Goal: Find specific page/section

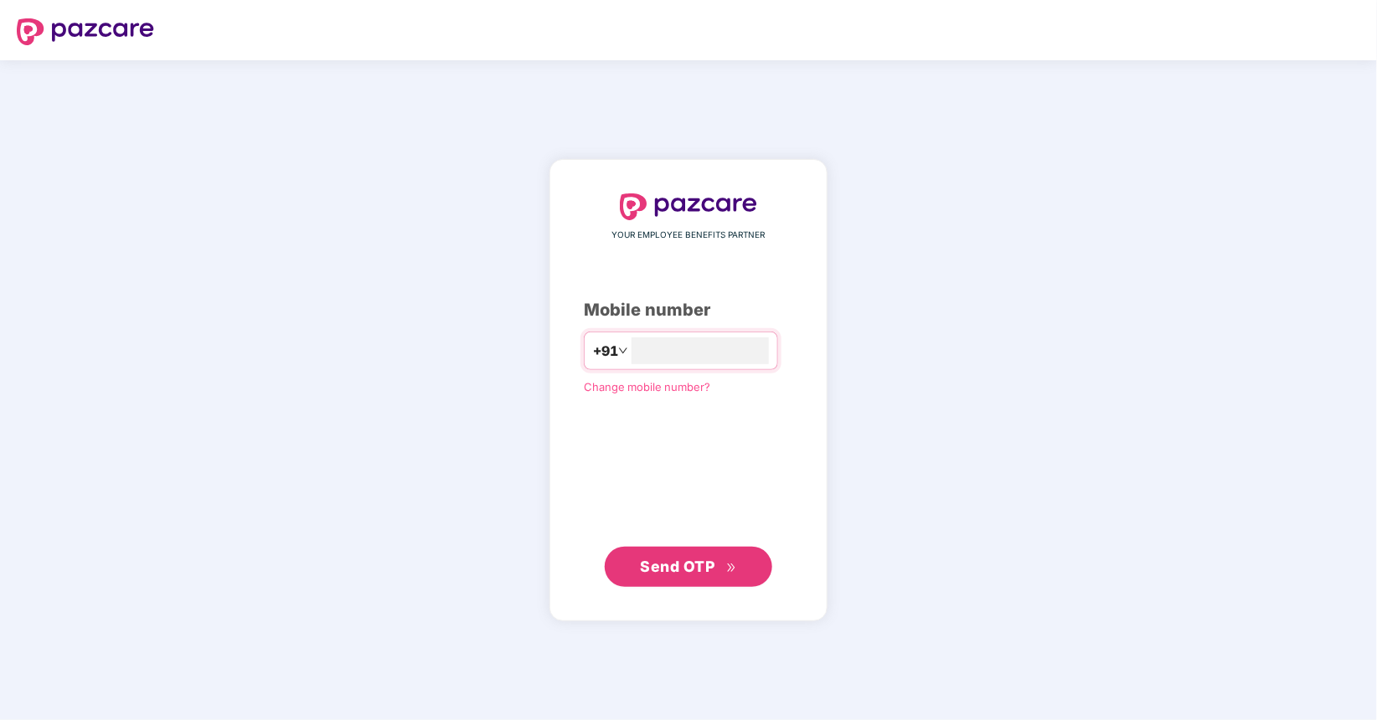
type input "**********"
click at [685, 558] on span "Send OTP" at bounding box center [678, 567] width 75 height 18
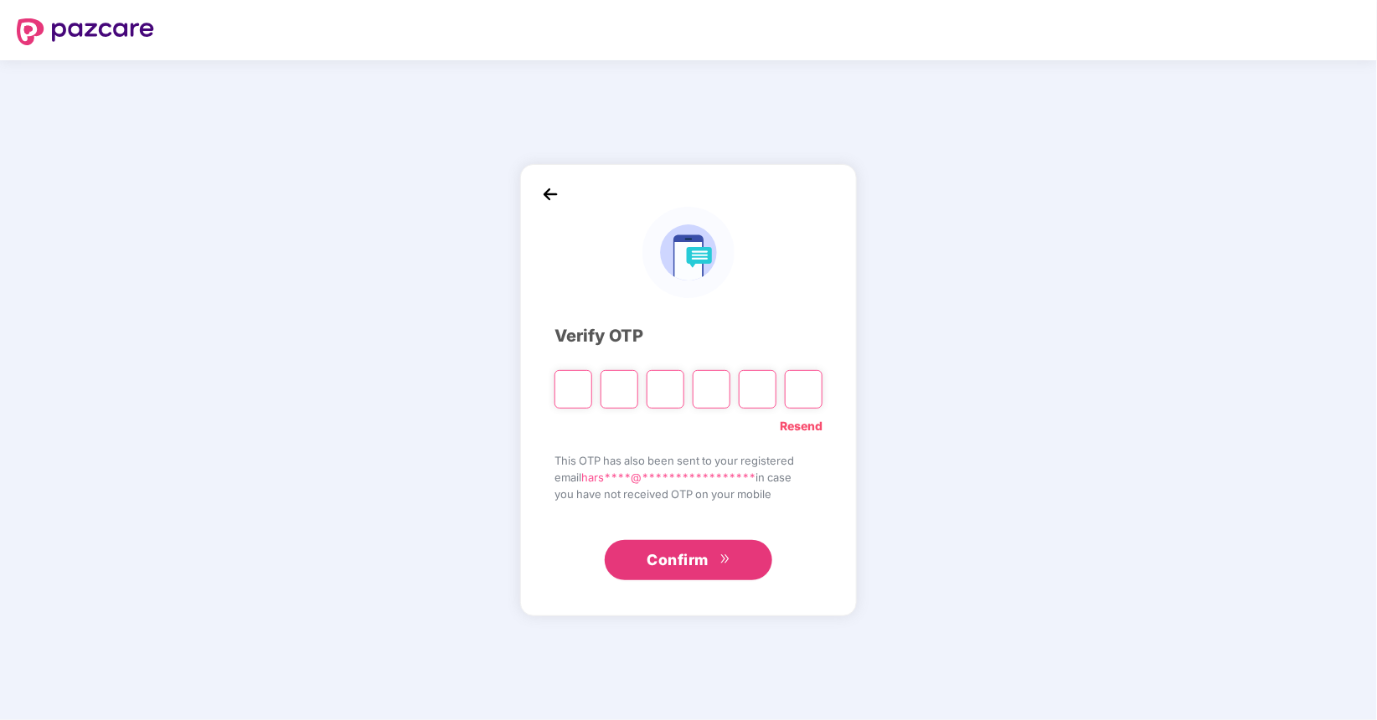
type input "*"
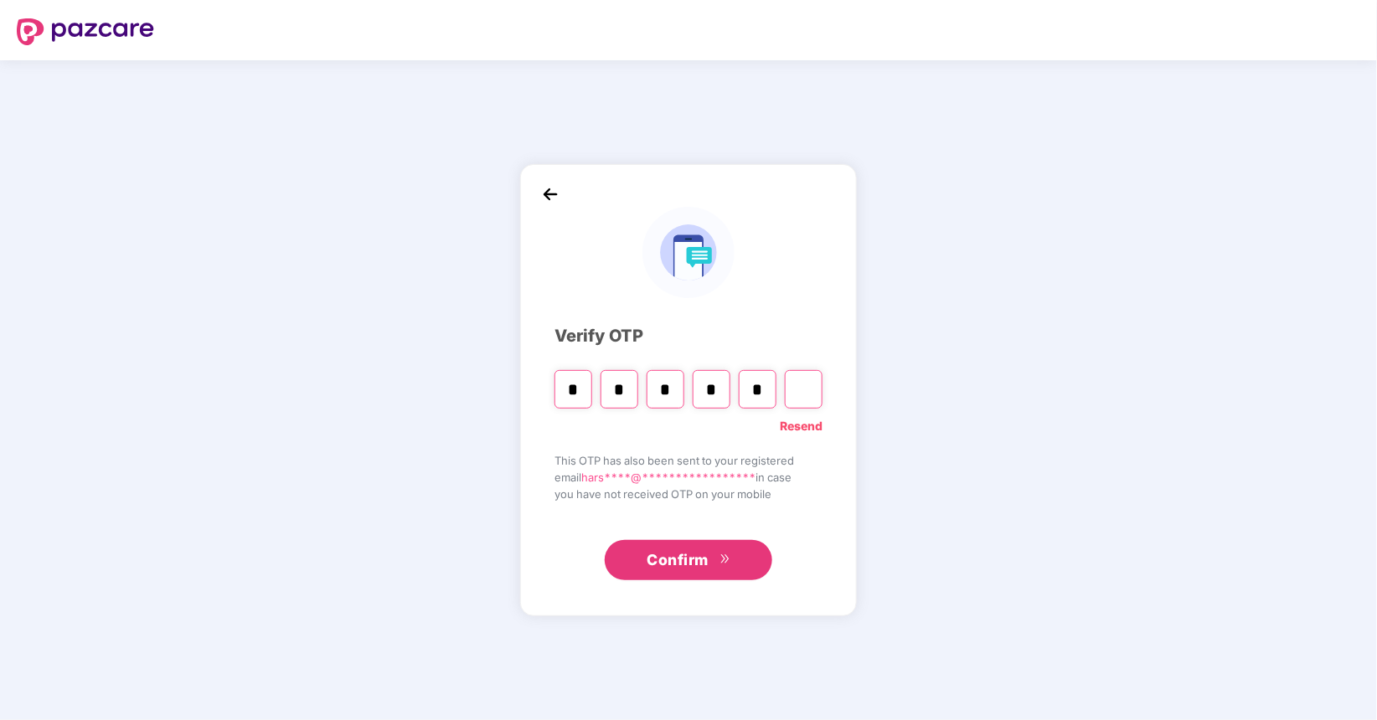
type input "*"
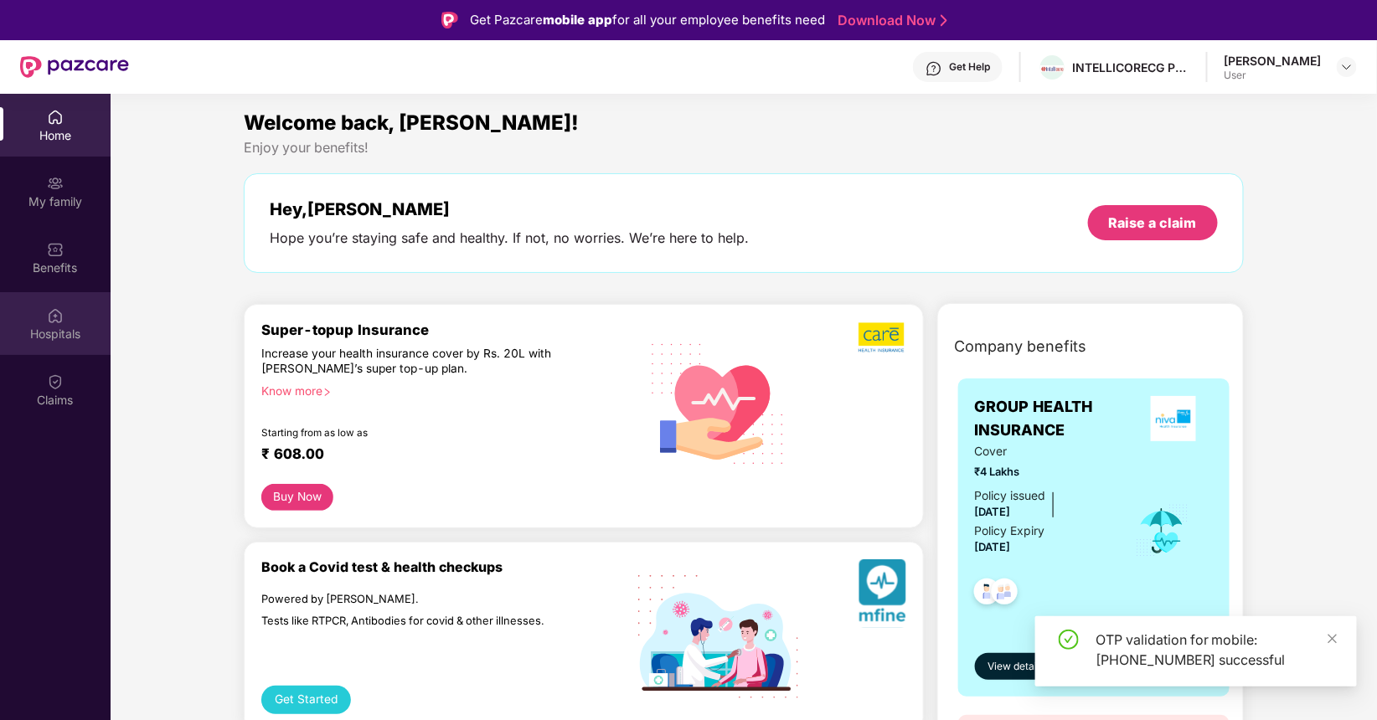
click at [63, 336] on div "Hospitals" at bounding box center [55, 334] width 111 height 17
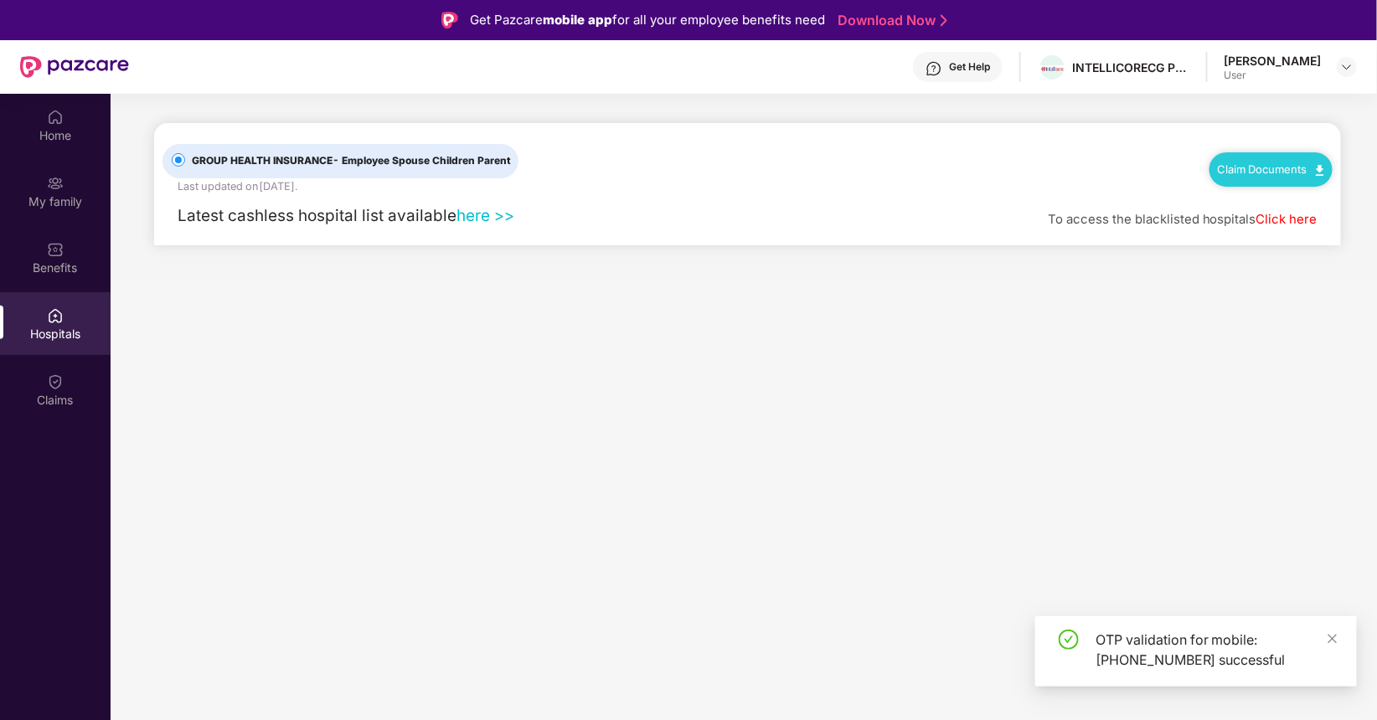
click at [492, 214] on link "here >>" at bounding box center [485, 215] width 58 height 19
